Goal: Task Accomplishment & Management: Use online tool/utility

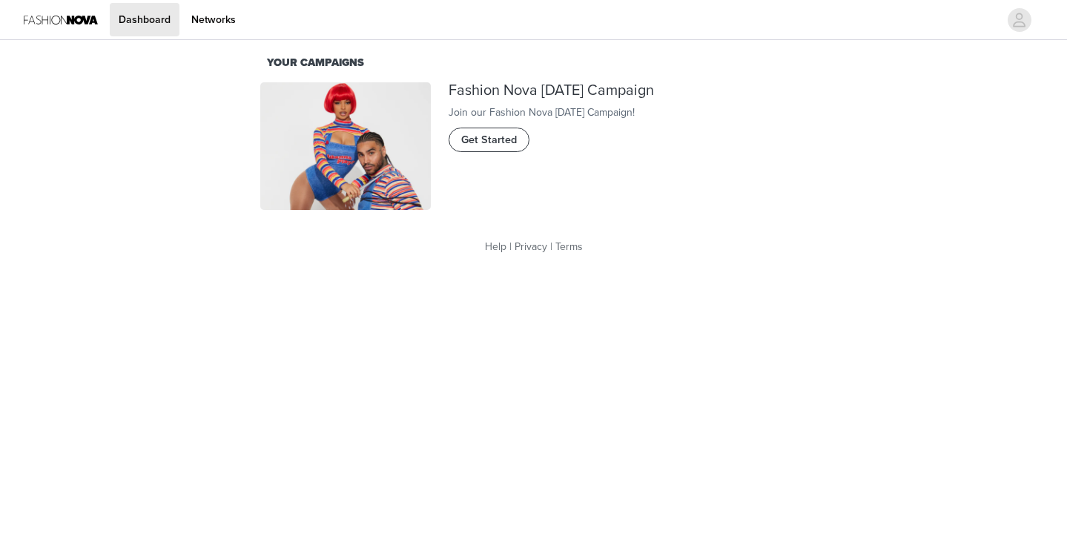
click at [506, 148] on span "Get Started" at bounding box center [489, 140] width 56 height 16
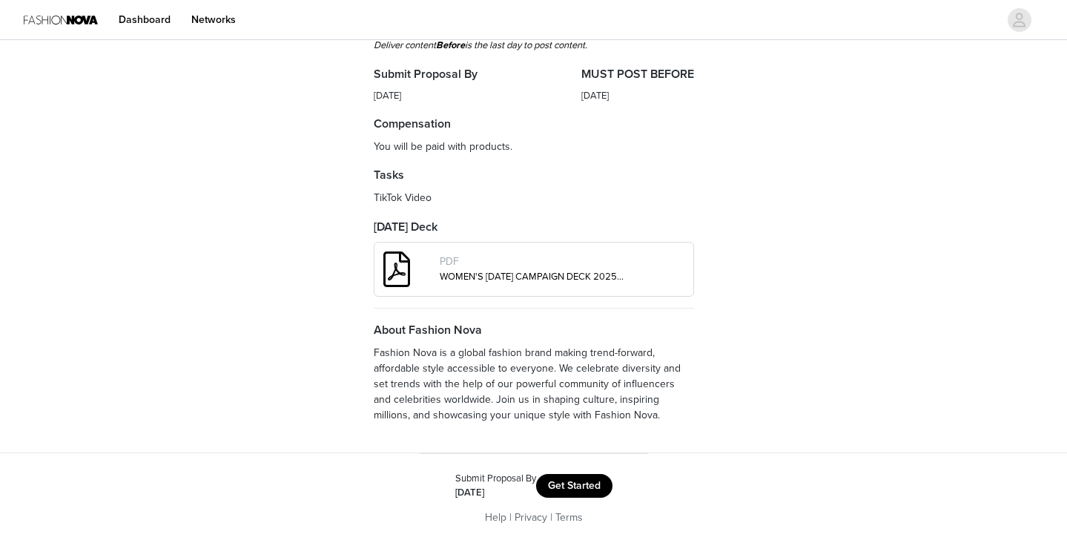
scroll to position [475, 0]
click at [573, 486] on button "Get Started" at bounding box center [574, 486] width 76 height 24
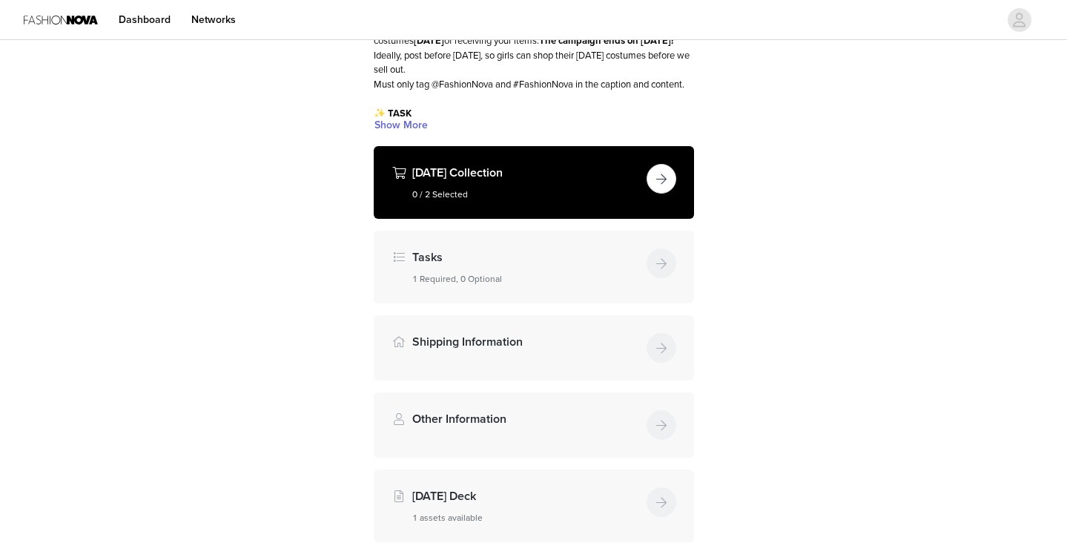
scroll to position [155, 0]
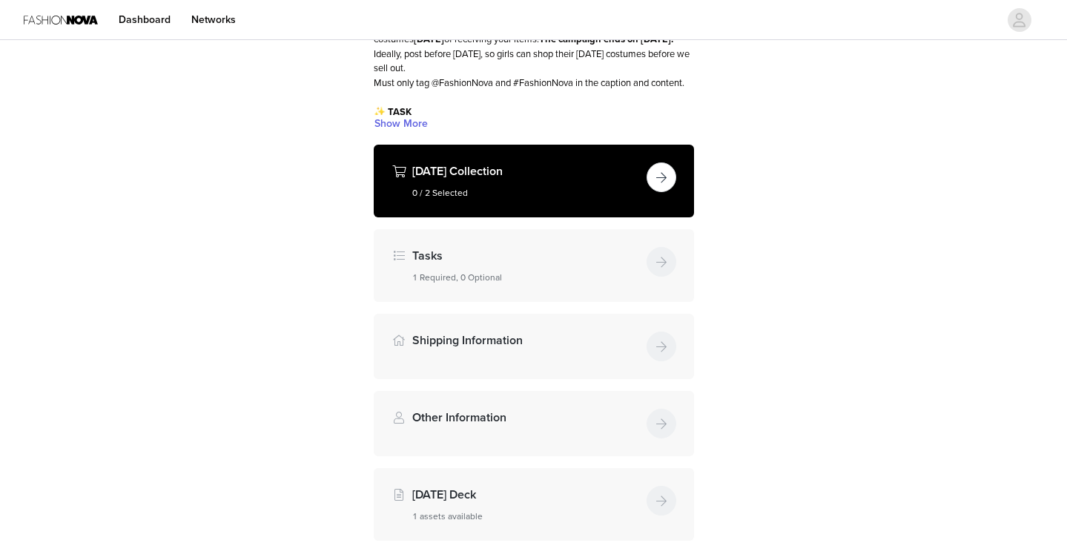
click at [666, 192] on button "button" at bounding box center [661, 177] width 30 height 30
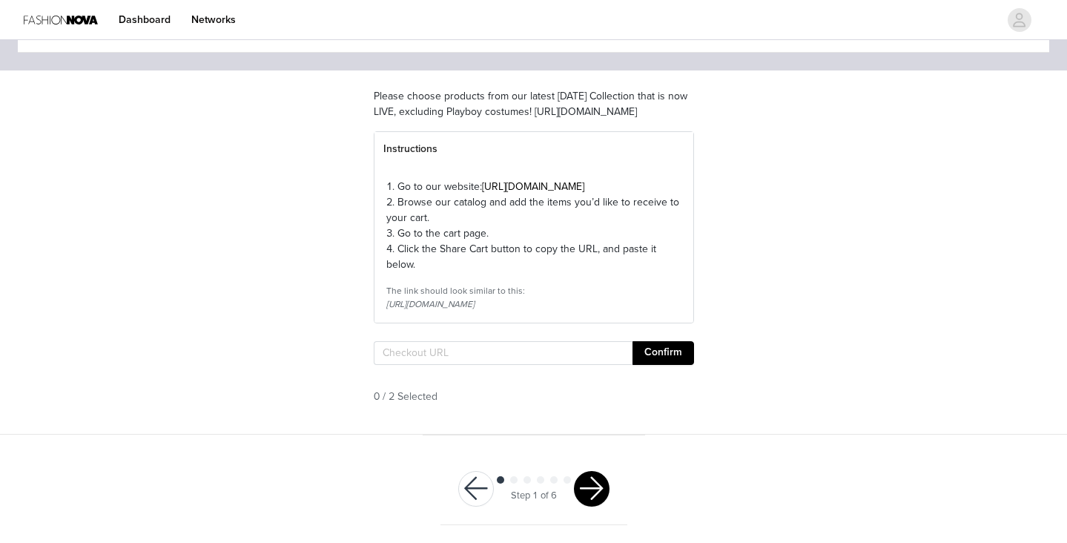
scroll to position [107, 0]
click at [451, 365] on input "text" at bounding box center [503, 353] width 259 height 24
paste input "[URL][DOMAIN_NAME]"
type input "[URL][DOMAIN_NAME]"
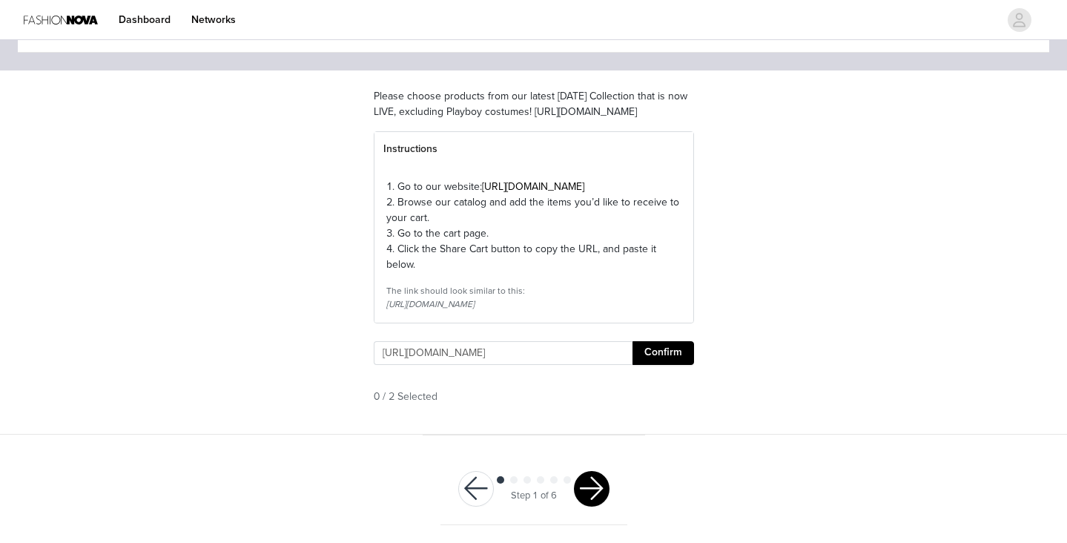
scroll to position [0, 0]
click at [666, 365] on button "Confirm" at bounding box center [663, 353] width 62 height 24
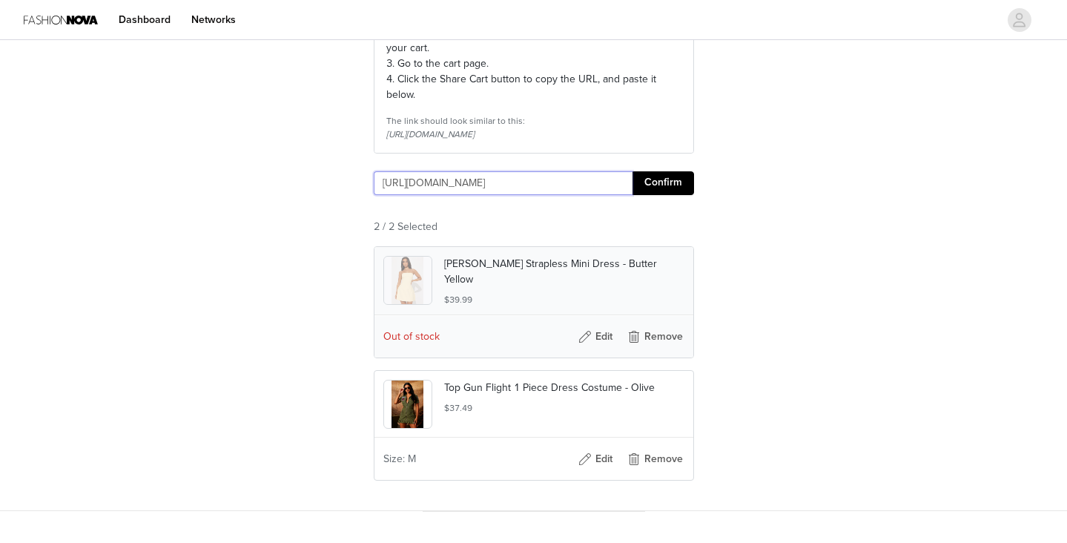
scroll to position [271, 0]
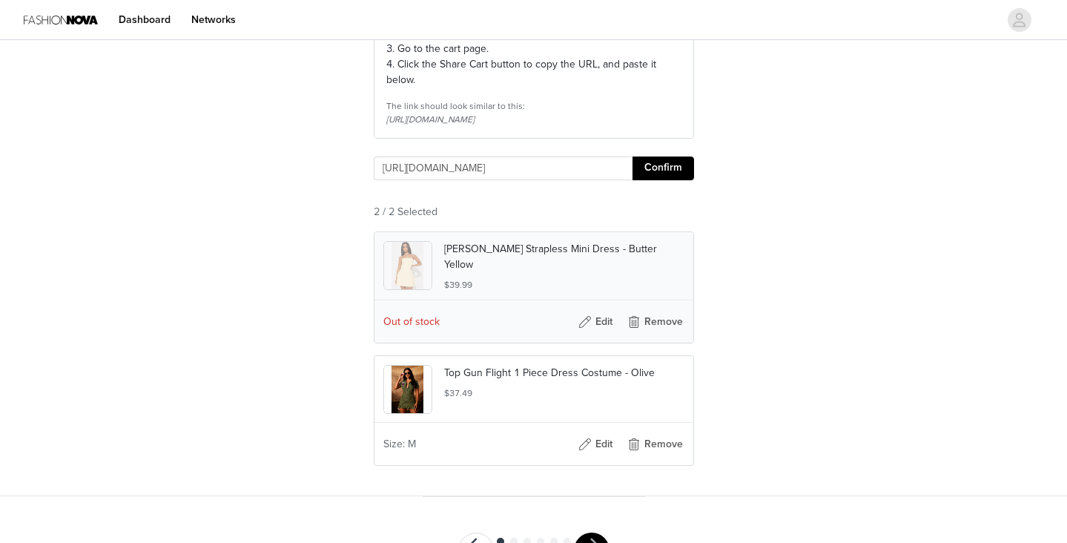
click at [597, 272] on p "[PERSON_NAME] Strapless Mini Dress - Butter Yellow" at bounding box center [564, 256] width 240 height 31
click at [594, 334] on button "Edit" at bounding box center [595, 322] width 59 height 24
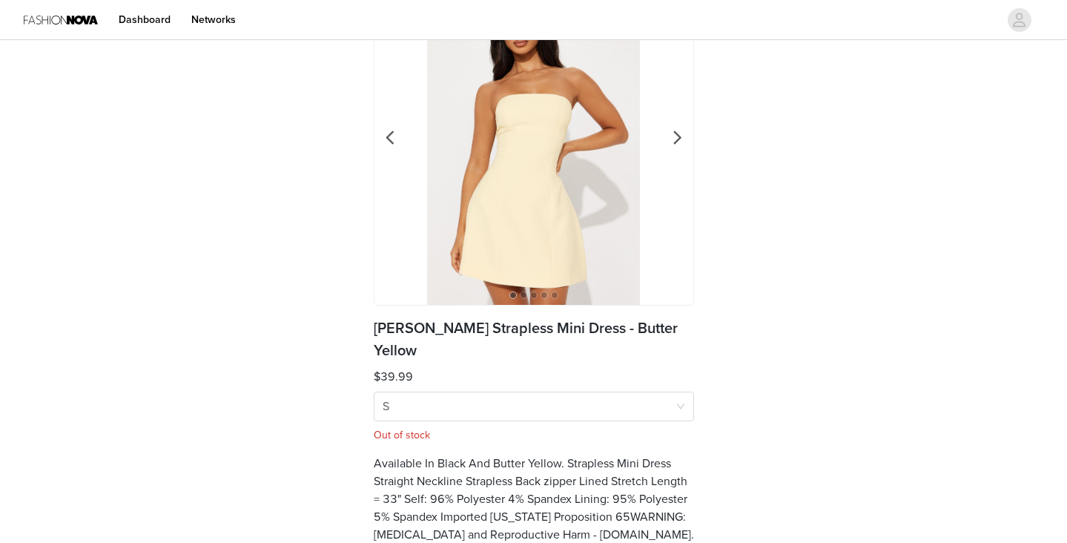
scroll to position [122, 0]
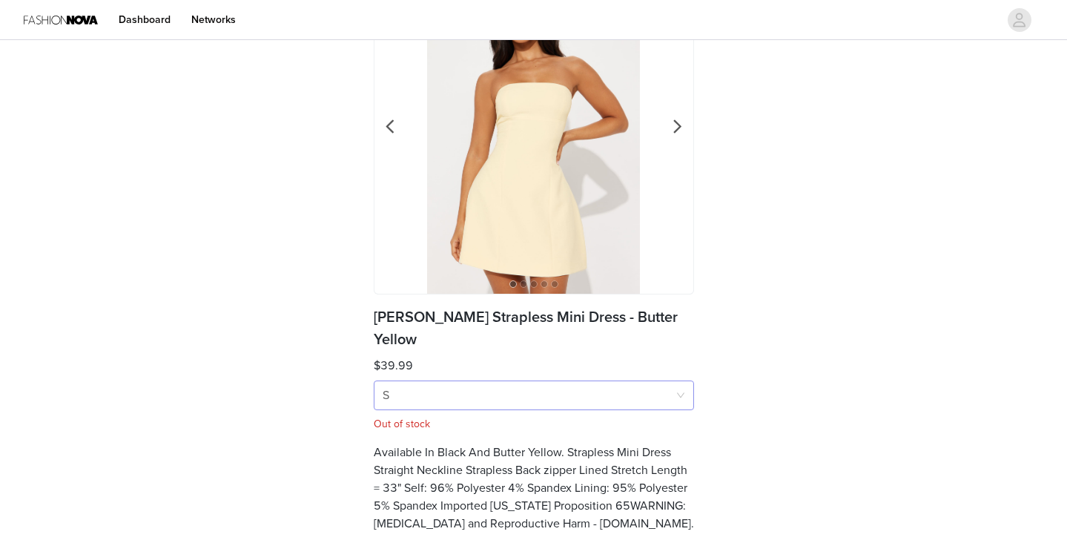
click at [564, 381] on div "Size S" at bounding box center [528, 395] width 293 height 28
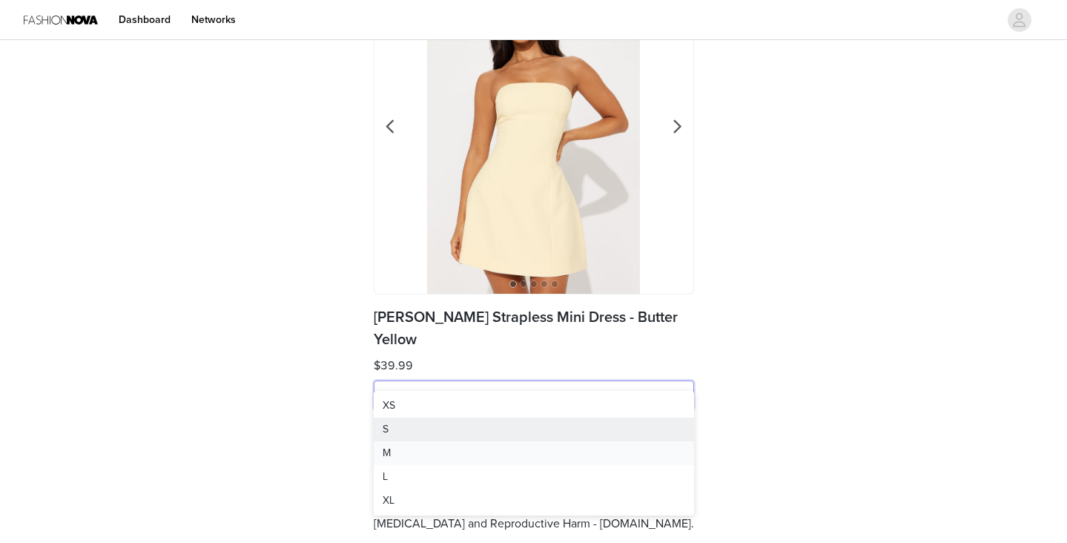
click at [475, 452] on div "M" at bounding box center [533, 453] width 302 height 16
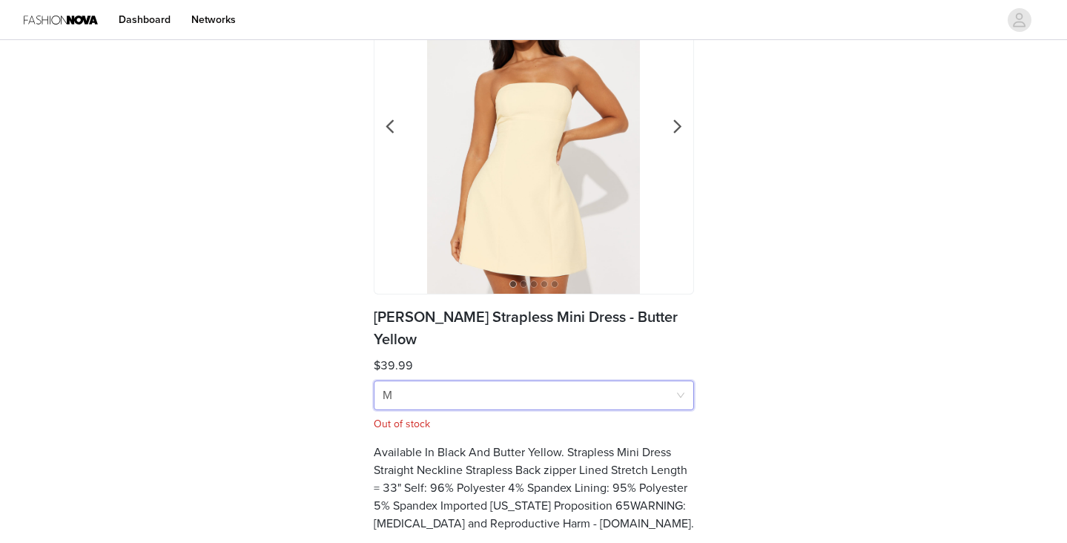
click at [646, 444] on h4 "Available In Black And Butter Yellow. Strapless Mini Dress Straight Neckline St…" at bounding box center [534, 487] width 320 height 89
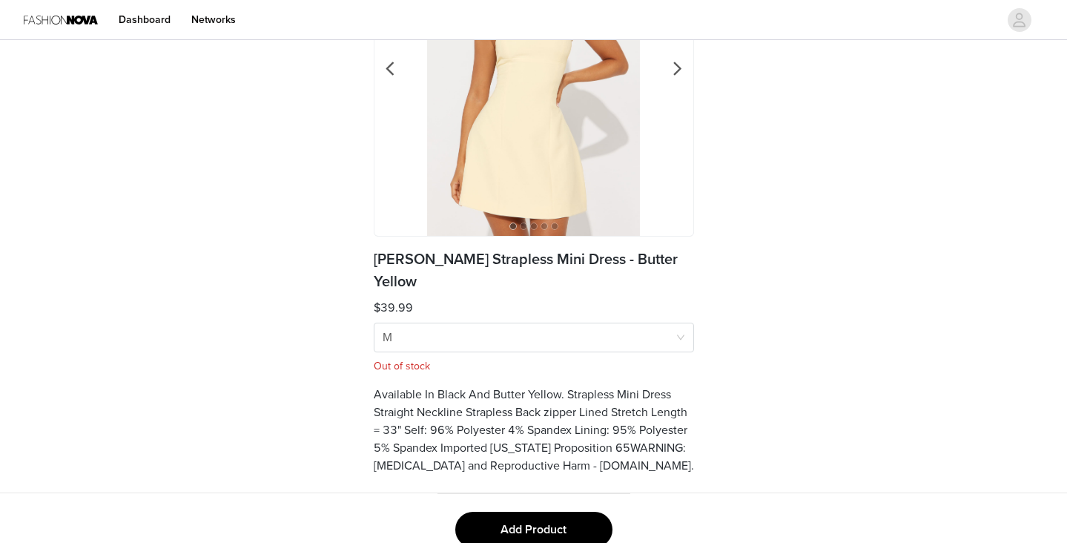
click at [566, 511] on button "Add Product" at bounding box center [533, 529] width 157 height 36
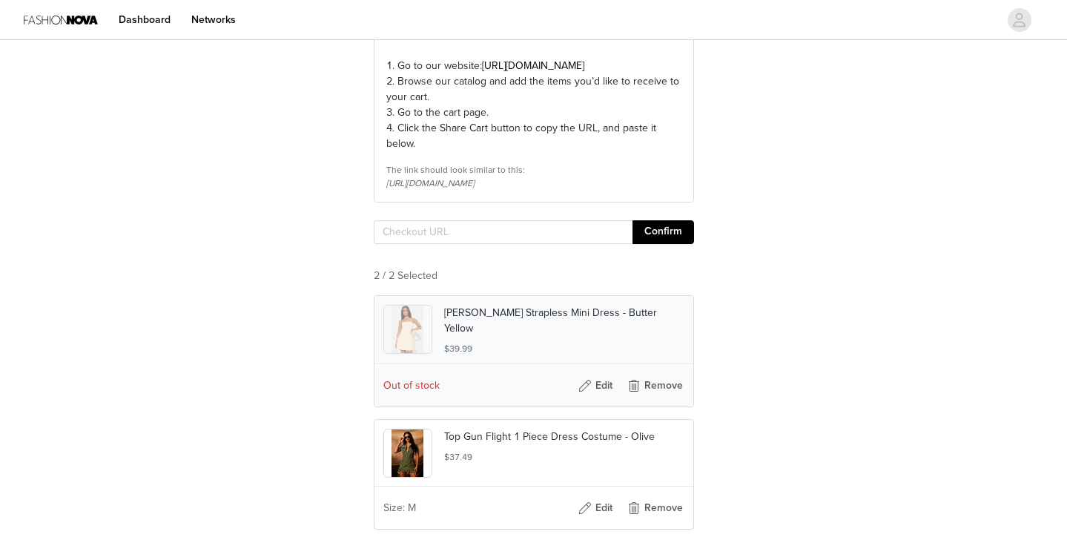
scroll to position [256, 0]
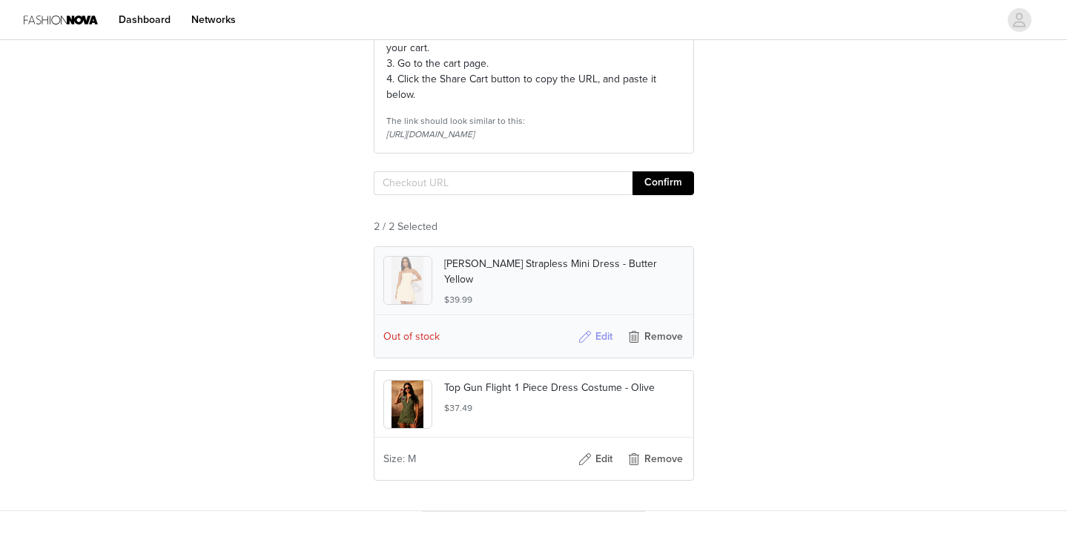
click at [592, 348] on button "Edit" at bounding box center [595, 337] width 59 height 24
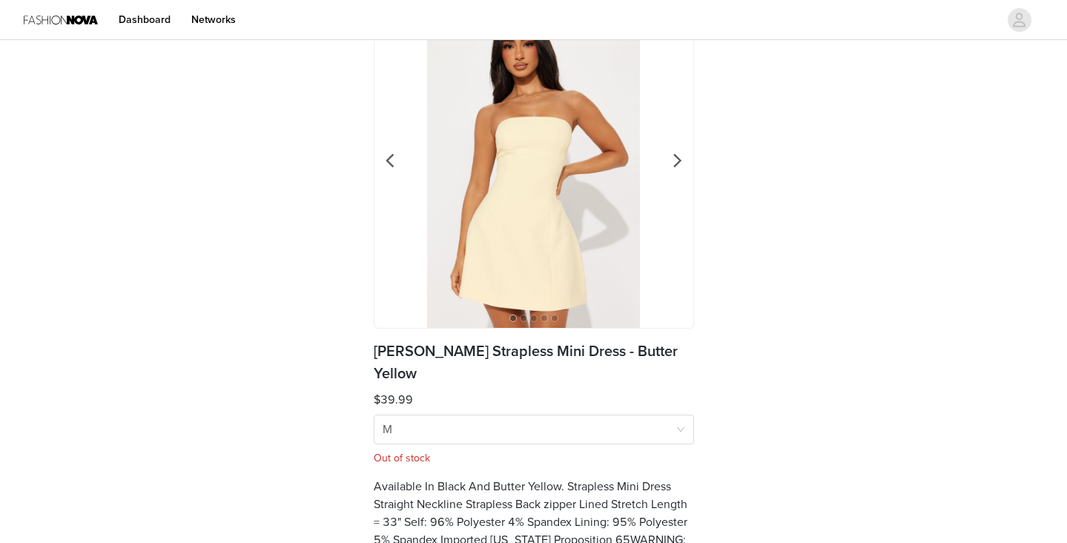
scroll to position [106, 0]
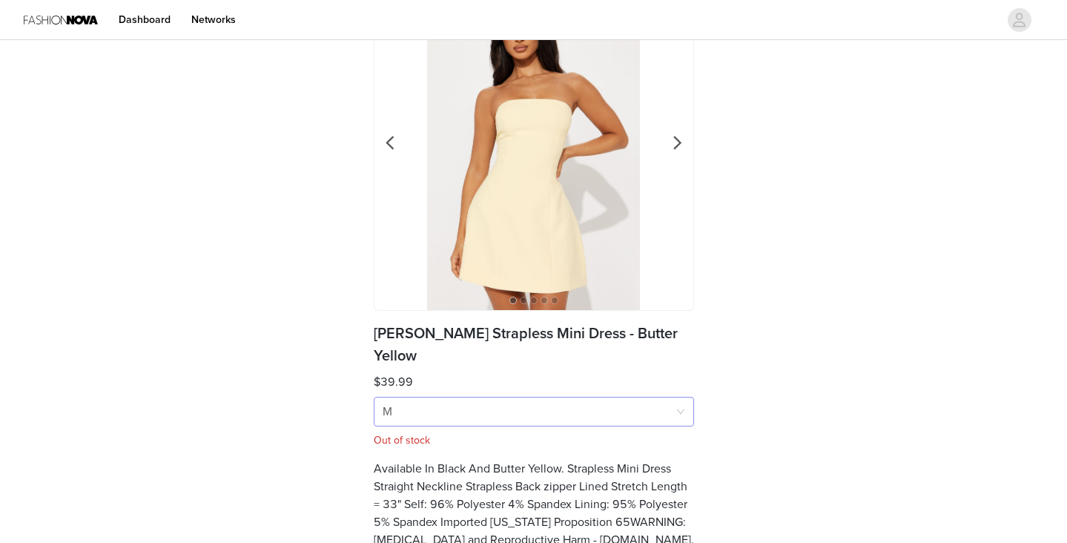
click at [433, 397] on div "Size M" at bounding box center [528, 411] width 293 height 28
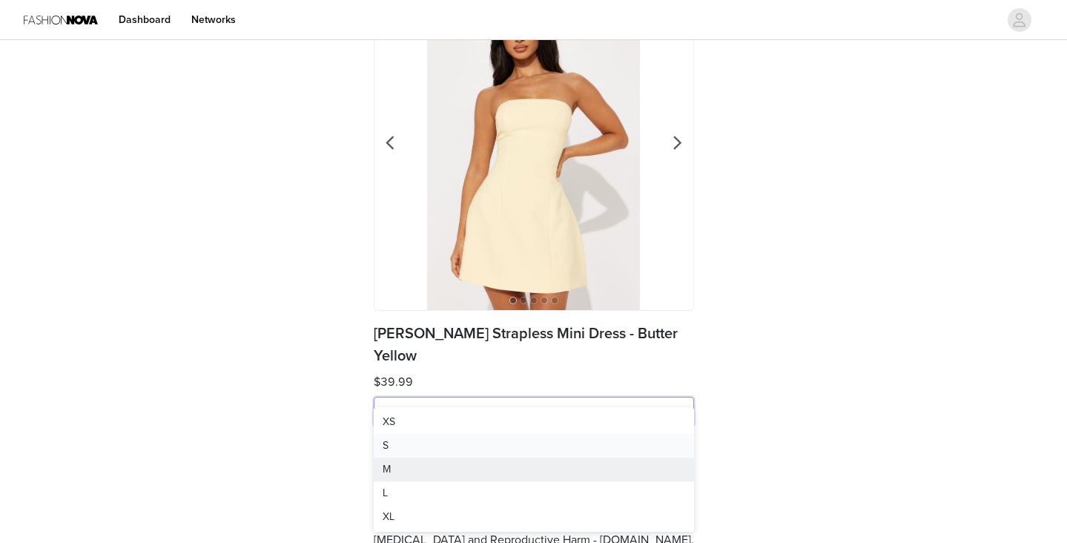
click at [392, 448] on div "S" at bounding box center [533, 445] width 302 height 16
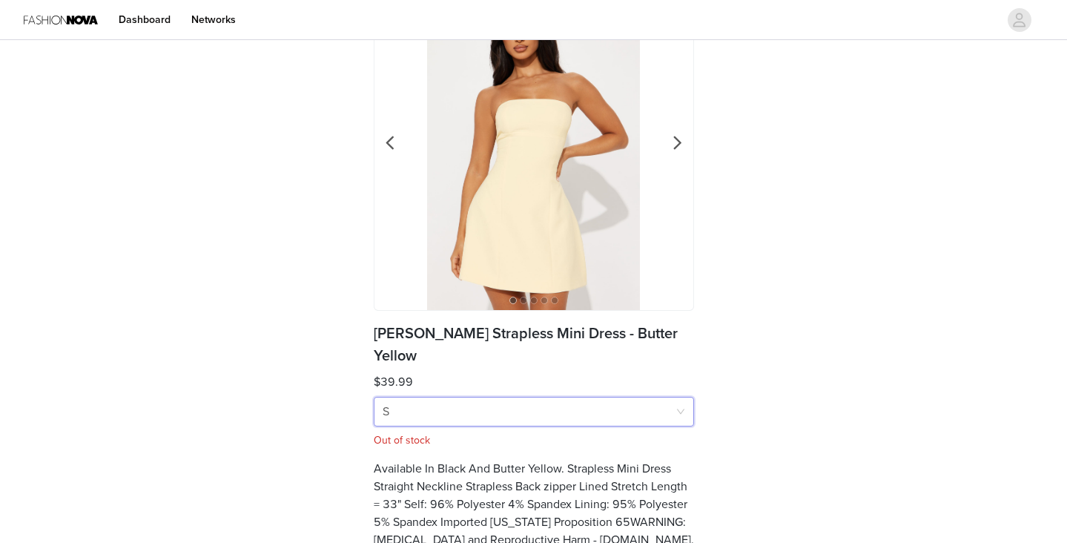
click at [749, 329] on div "Back 1 2 3 4 5 [PERSON_NAME] Strapless Mini Dress - Butter Yellow $39.99 Size S…" at bounding box center [533, 252] width 1067 height 630
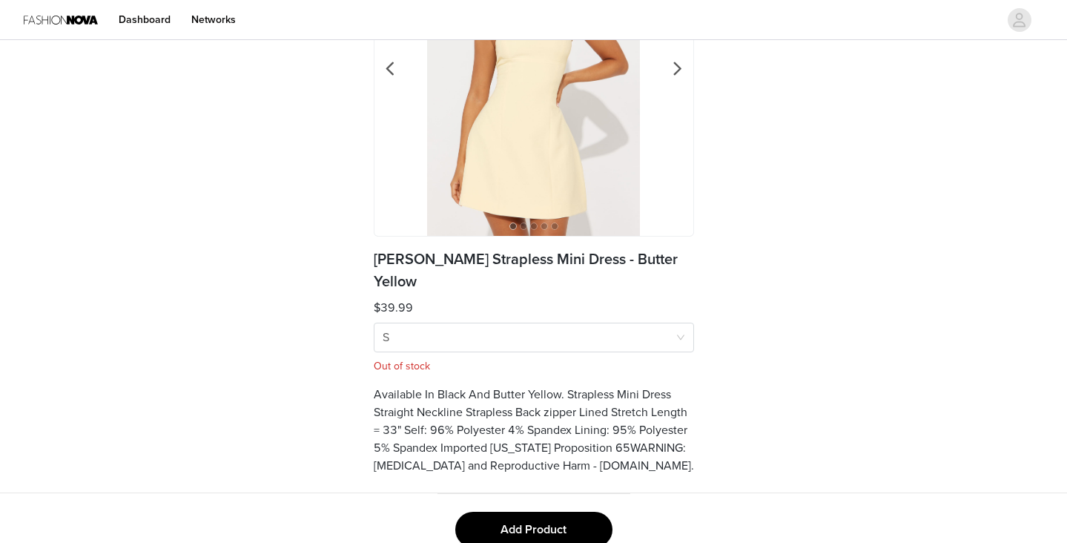
click at [527, 511] on button "Add Product" at bounding box center [533, 529] width 157 height 36
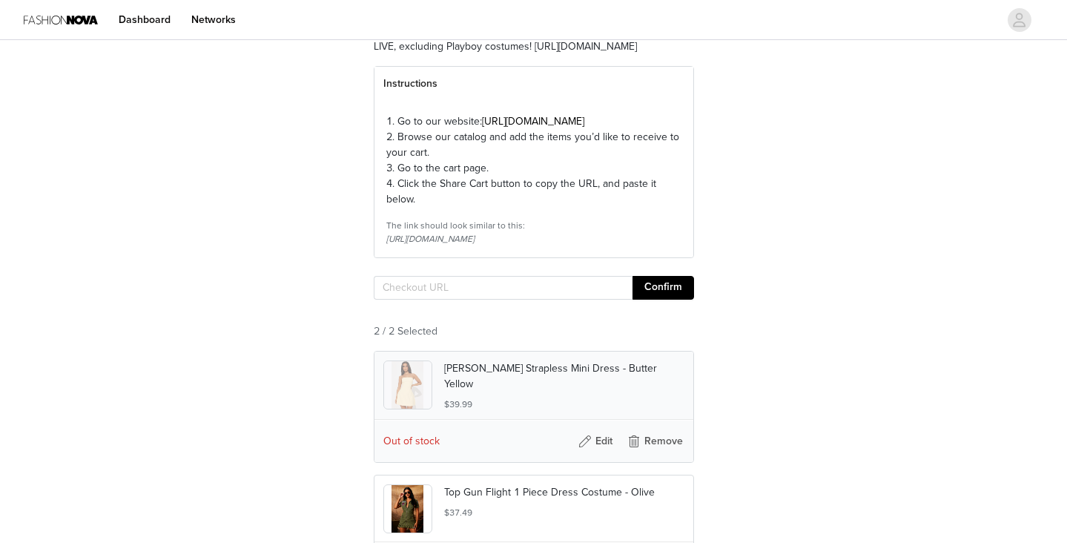
scroll to position [231, 0]
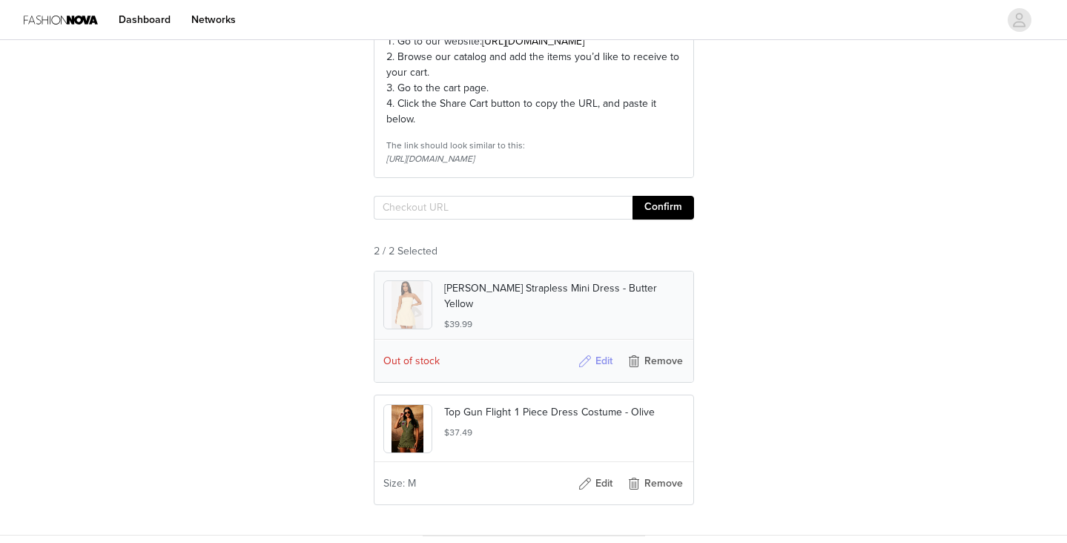
click at [600, 373] on button "Edit" at bounding box center [595, 361] width 59 height 24
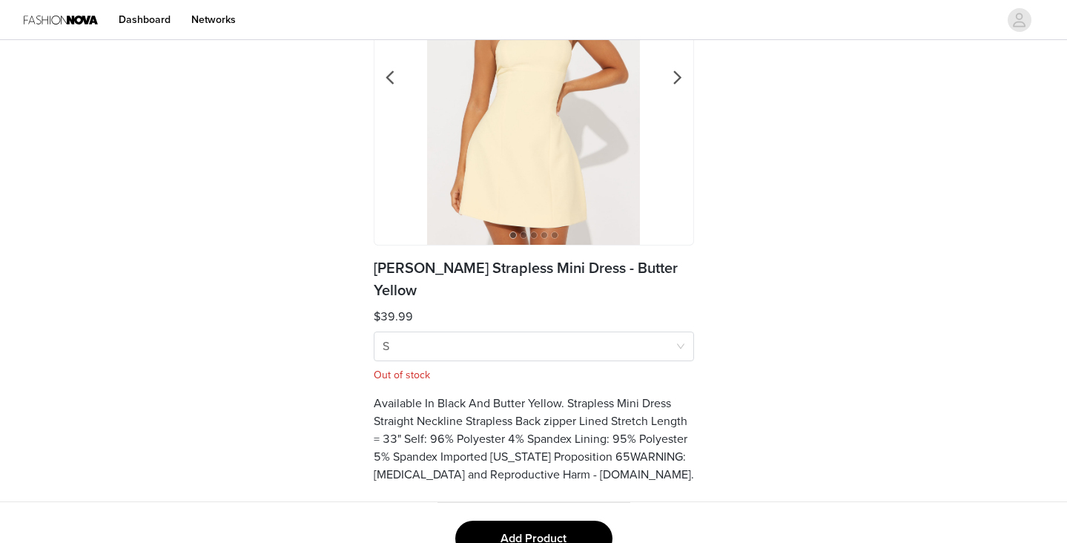
scroll to position [180, 0]
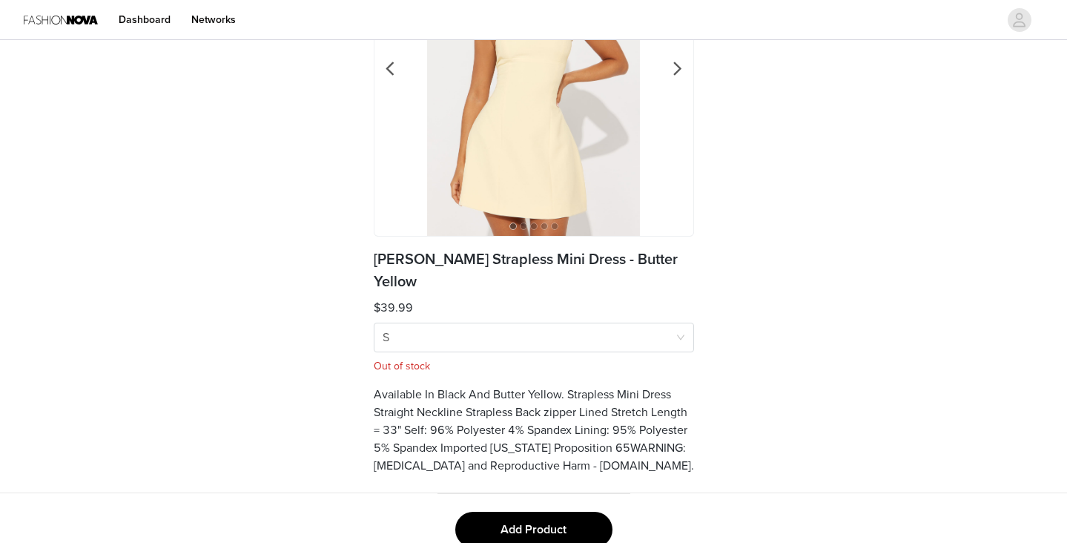
click at [546, 511] on button "Add Product" at bounding box center [533, 529] width 157 height 36
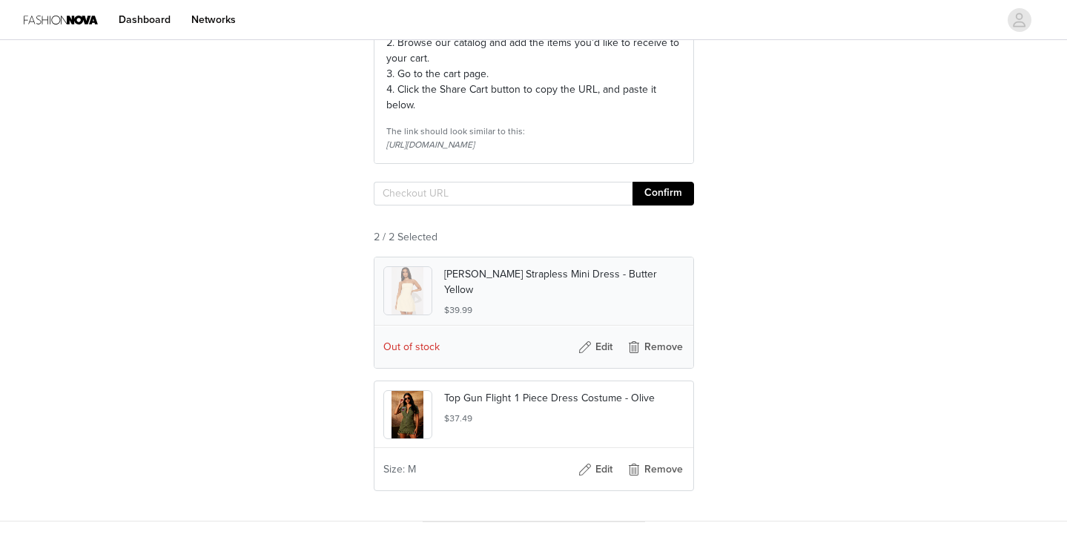
scroll to position [248, 0]
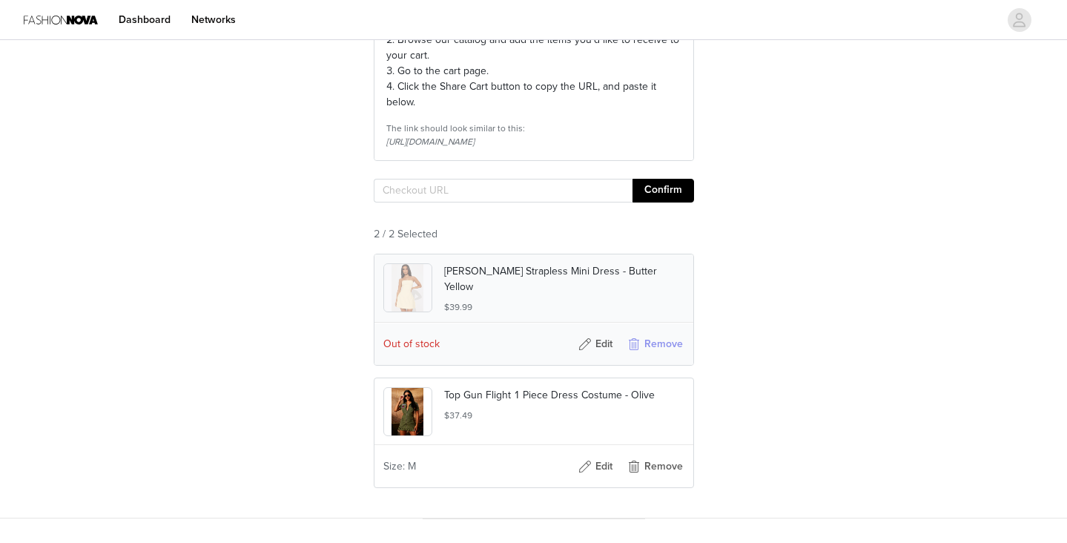
click at [643, 356] on button "Remove" at bounding box center [654, 344] width 59 height 24
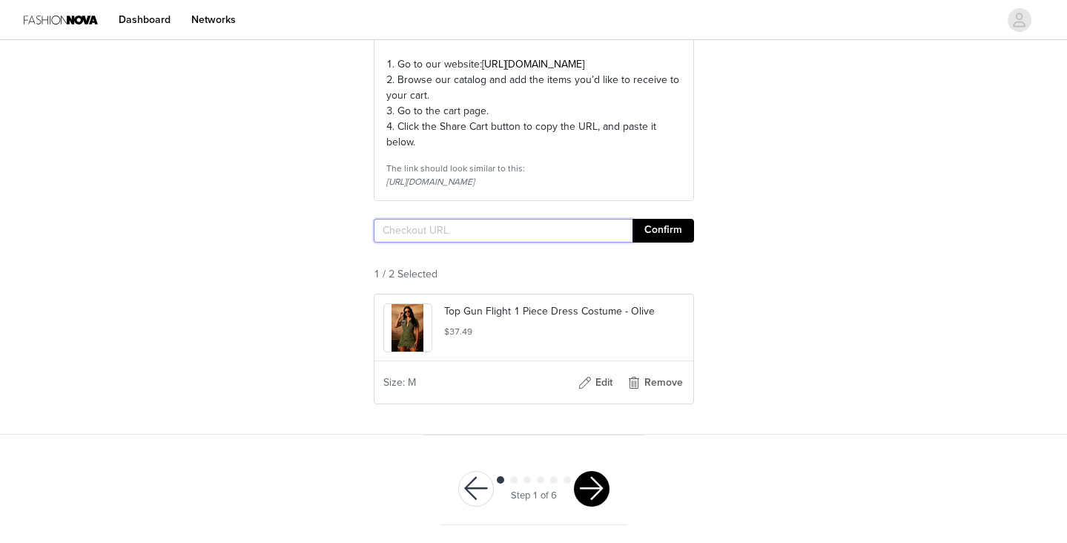
click at [506, 236] on input "text" at bounding box center [503, 231] width 259 height 24
paste input "[URL][DOMAIN_NAME]"
type input "[URL][DOMAIN_NAME]"
click at [661, 229] on button "Confirm" at bounding box center [663, 231] width 62 height 24
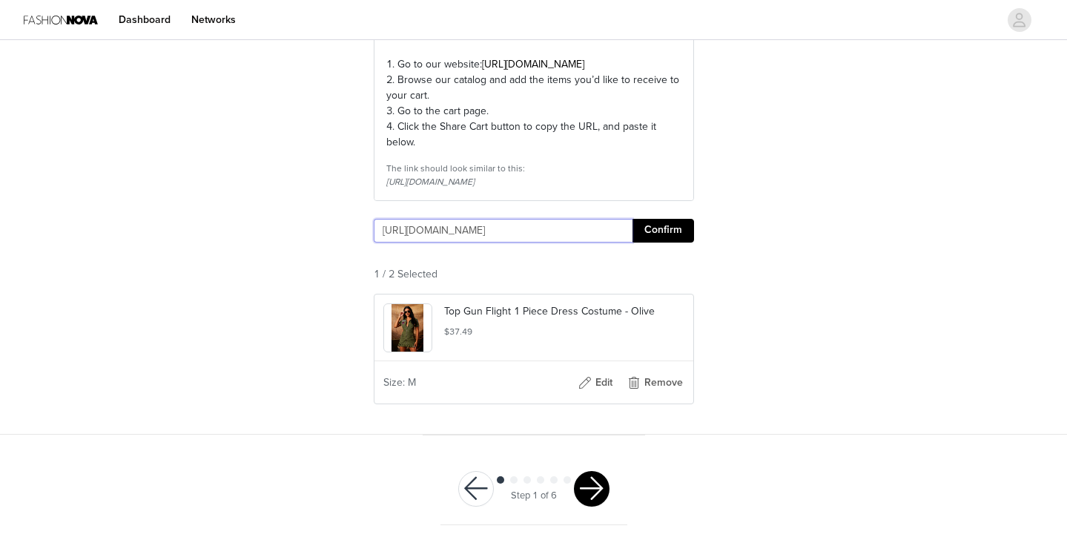
scroll to position [0, 145]
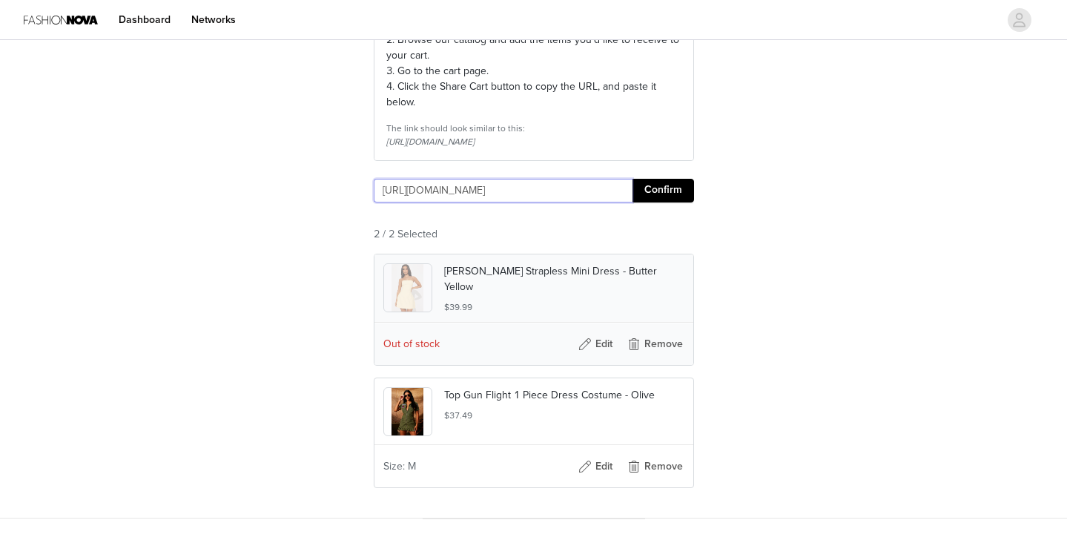
click at [559, 202] on input "[URL][DOMAIN_NAME]" at bounding box center [503, 191] width 259 height 24
paste input "[URL][DOMAIN_NAME]"
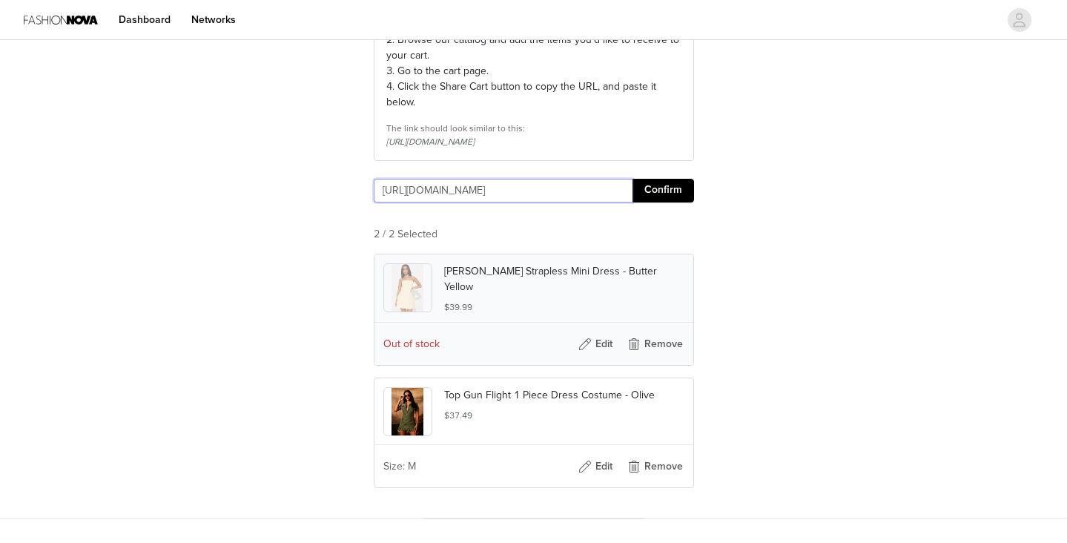
scroll to position [0, 269]
type input "[URL][DOMAIN_NAME]"
click at [654, 221] on section "Please choose products from our latest [DATE] Collection that is now LIVE, excl…" at bounding box center [534, 212] width 356 height 609
click at [655, 202] on button "Confirm" at bounding box center [663, 191] width 62 height 24
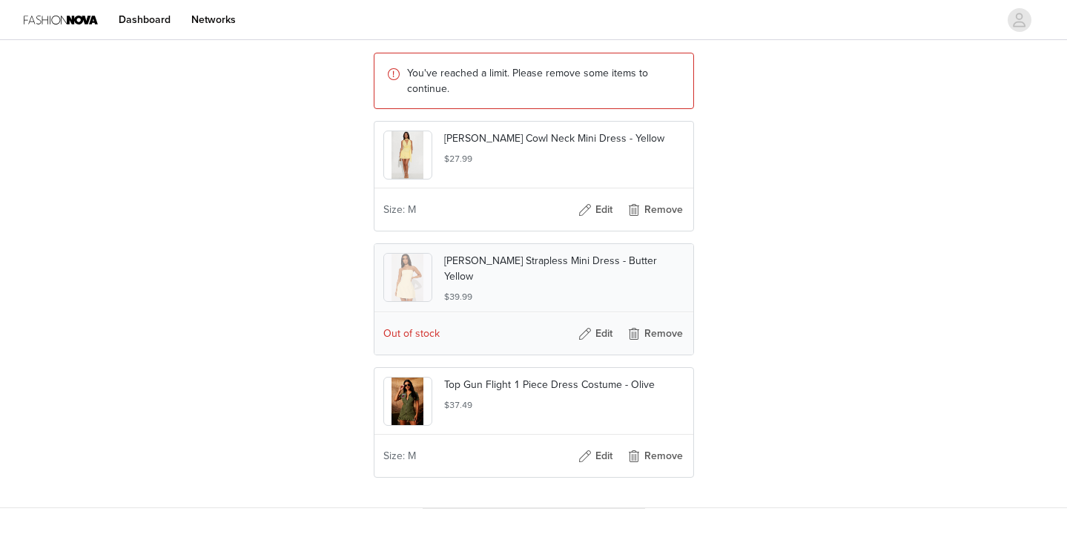
scroll to position [454, 0]
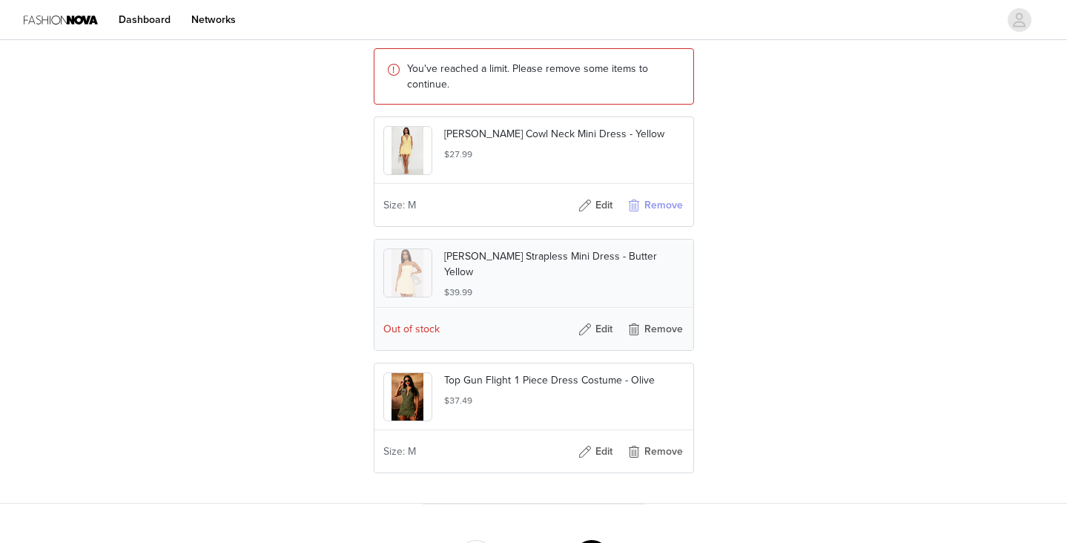
click at [658, 217] on button "Remove" at bounding box center [654, 205] width 59 height 24
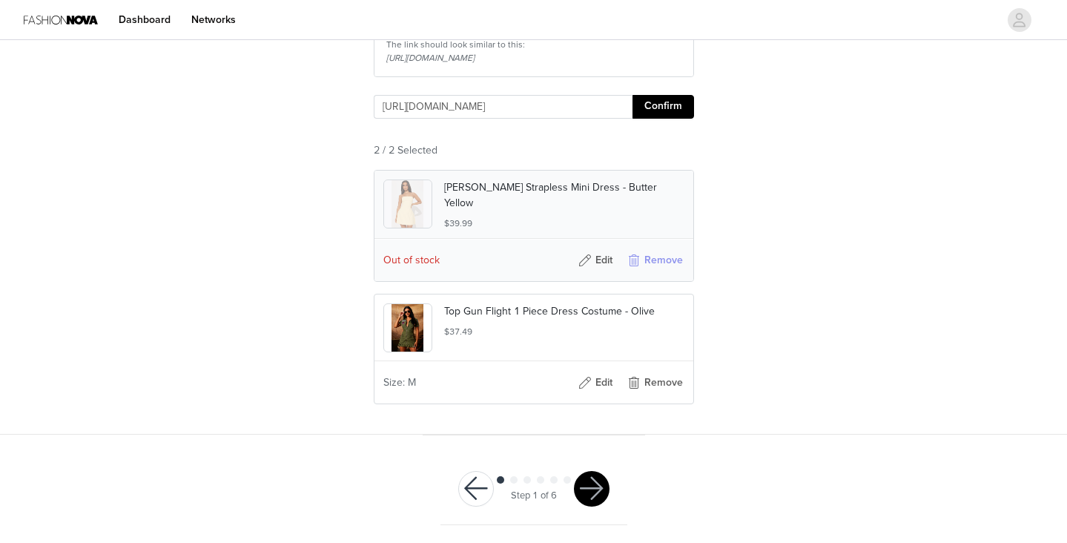
click at [661, 254] on button "Remove" at bounding box center [654, 260] width 59 height 24
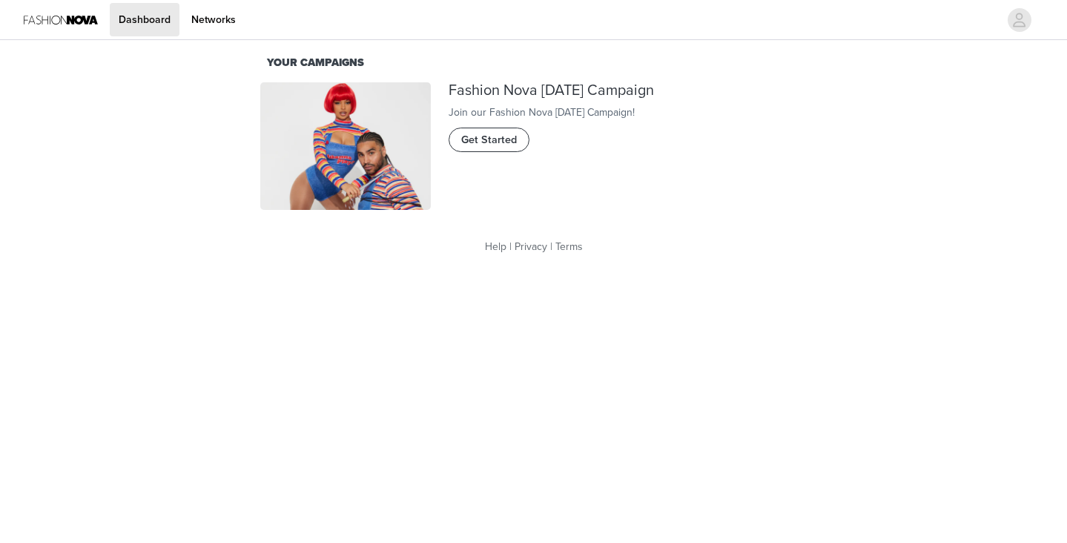
click at [477, 148] on span "Get Started" at bounding box center [489, 140] width 56 height 16
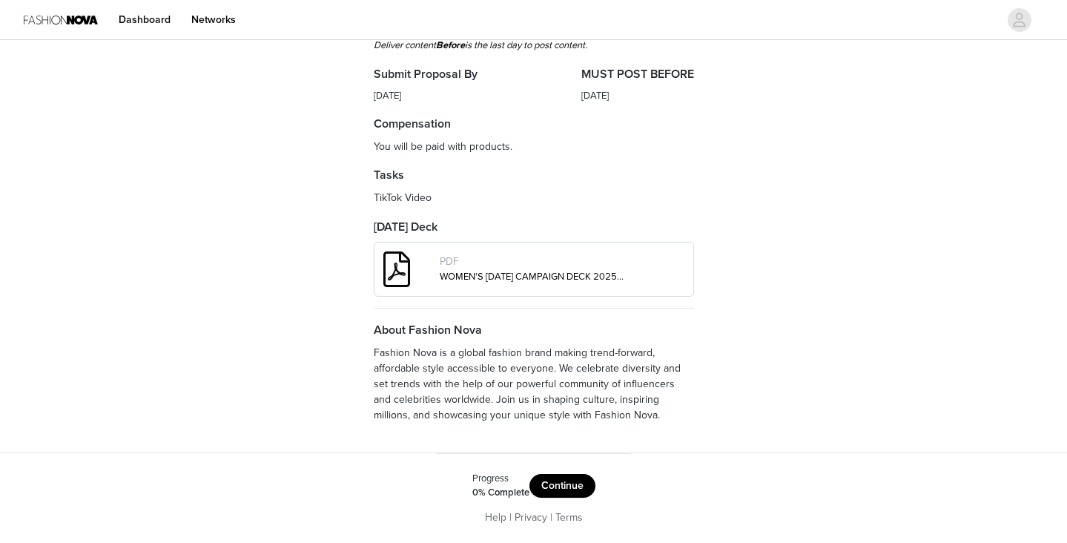
scroll to position [475, 0]
click at [569, 491] on button "Continue" at bounding box center [562, 486] width 66 height 24
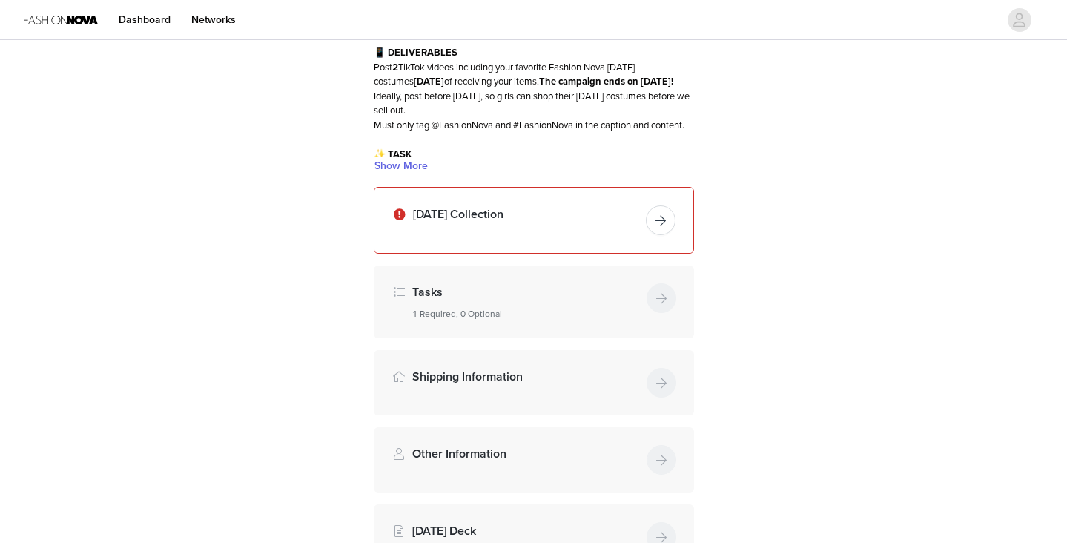
scroll to position [116, 0]
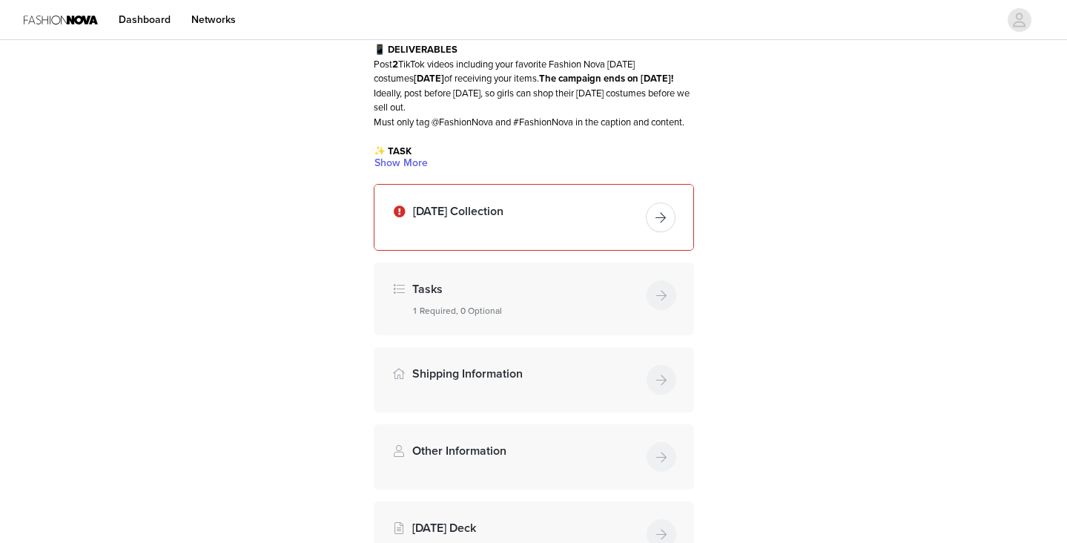
click at [664, 232] on button "button" at bounding box center [661, 217] width 30 height 30
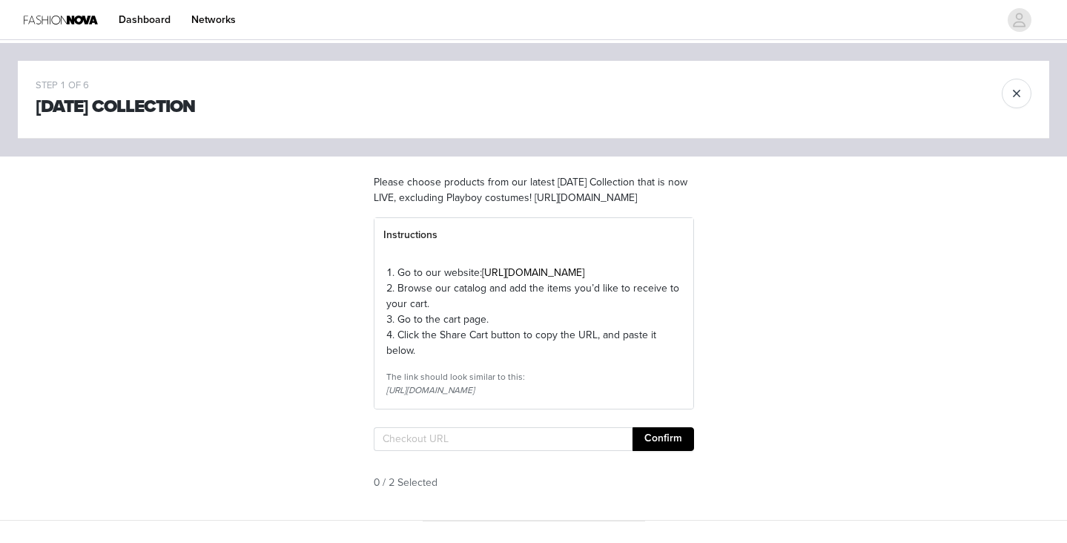
click at [433, 457] on div "Confirm" at bounding box center [534, 442] width 320 height 30
click at [422, 451] on input "text" at bounding box center [503, 439] width 259 height 24
paste input "[URL][DOMAIN_NAME]"
type input "[URL][DOMAIN_NAME]"
click at [666, 451] on button "Confirm" at bounding box center [663, 439] width 62 height 24
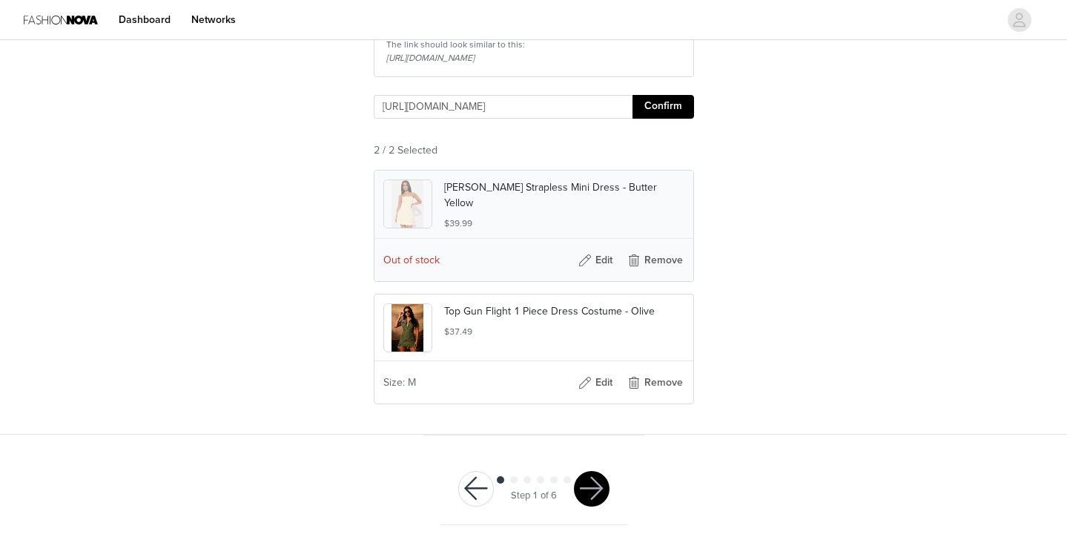
click at [228, 162] on div "STEP 1 OF 6 Halloween Collection Please choose products from our latest Hallowe…" at bounding box center [533, 72] width 1067 height 723
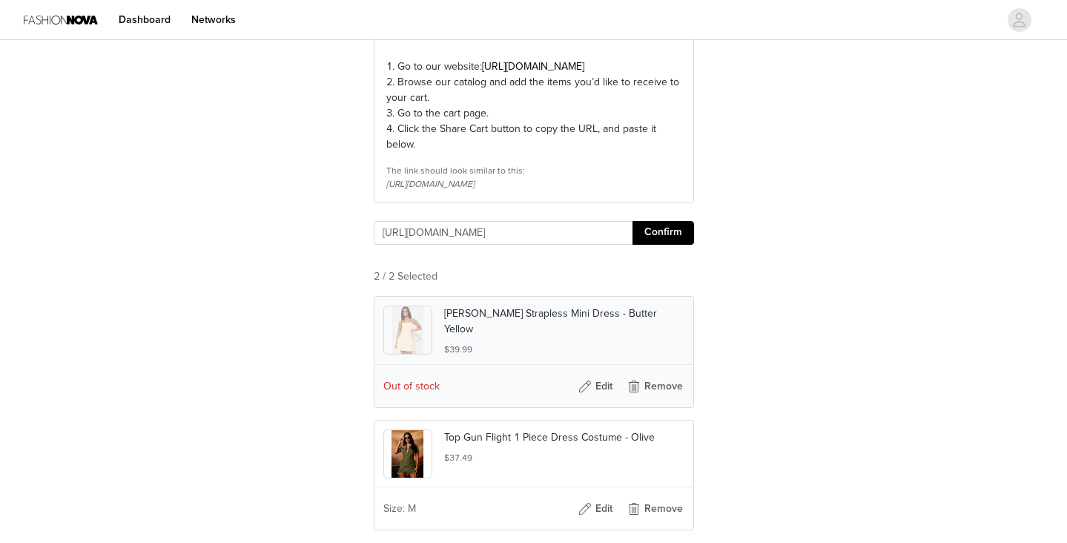
scroll to position [104, 0]
